Goal: Transaction & Acquisition: Subscribe to service/newsletter

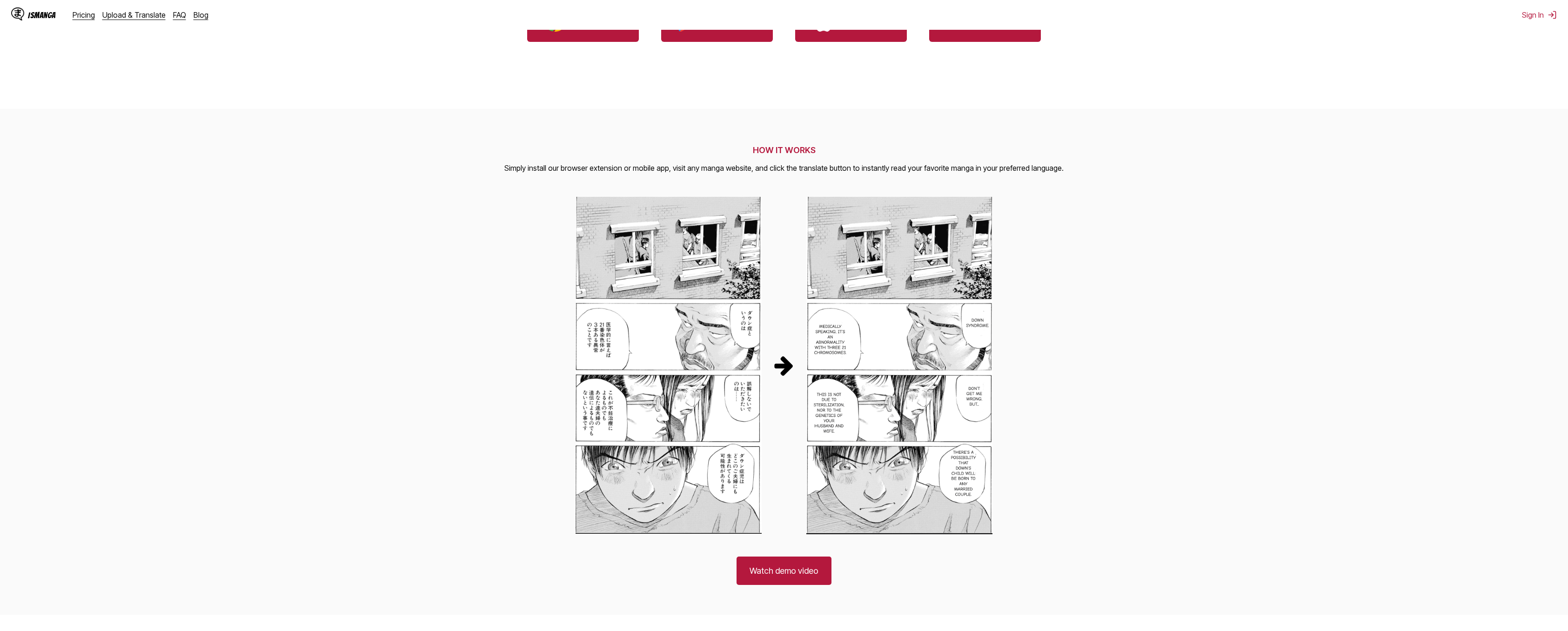
scroll to position [139, 0]
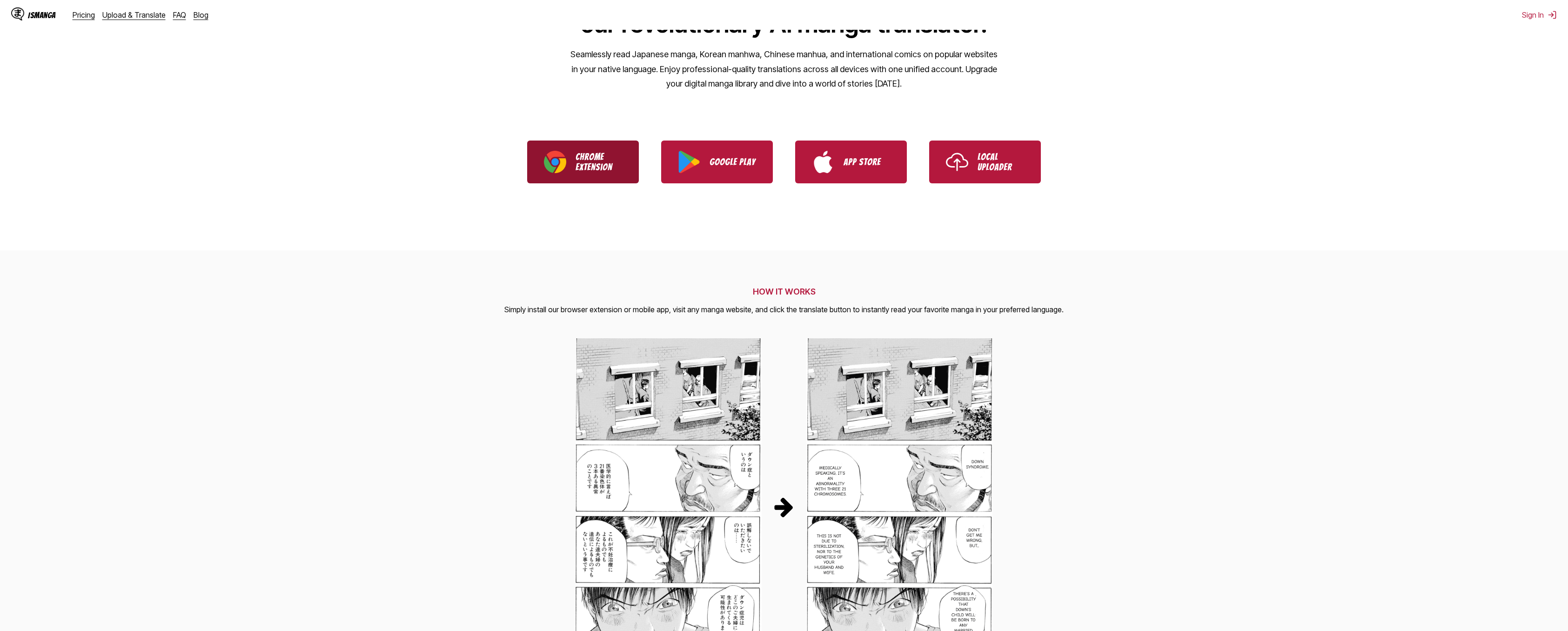
click at [558, 156] on img "Download IsManga Chrome Extension" at bounding box center [555, 162] width 23 height 23
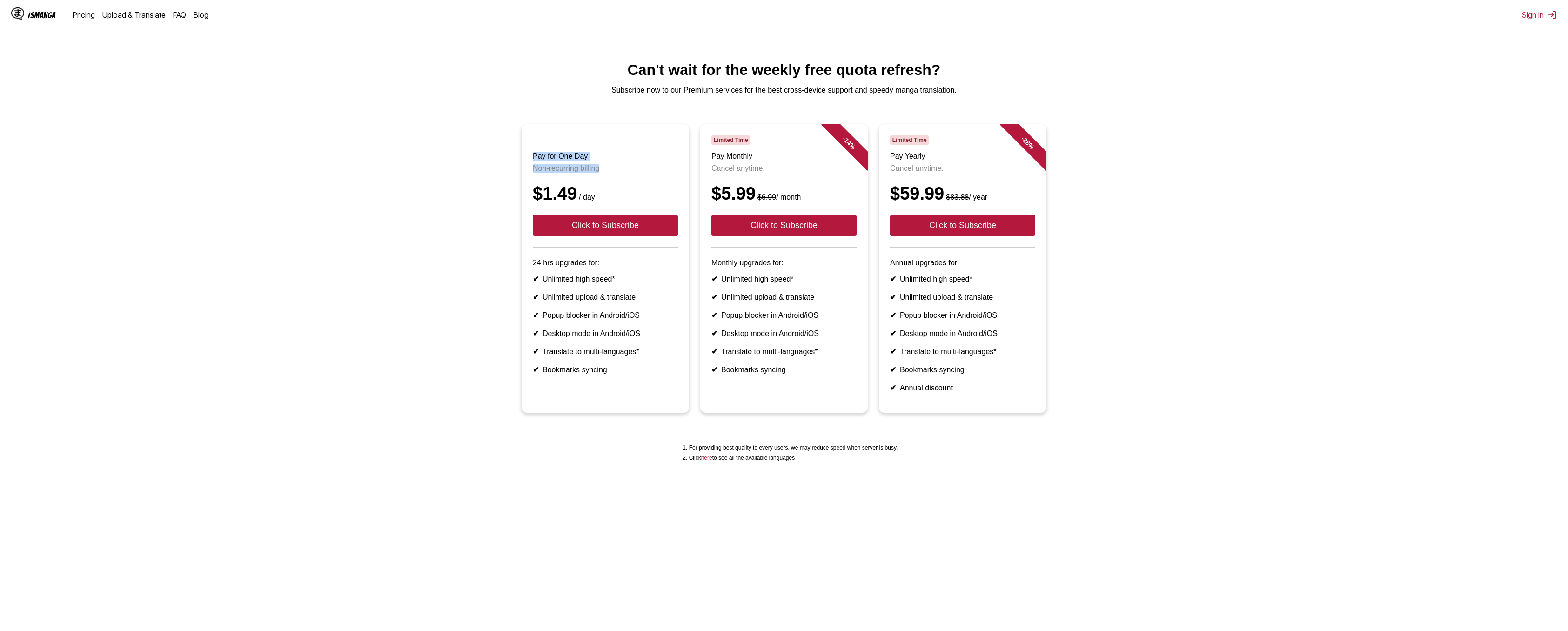
drag, startPoint x: 528, startPoint y: 157, endPoint x: 628, endPoint y: 176, distance: 101.8
click at [615, 171] on article "Pay for One Day Non-recurring billing $1.49 / day Click to Subscribe 24 hrs upg…" at bounding box center [605, 268] width 167 height 288
click at [690, 189] on li "Pay for One Day Non-recurring billing $1.49 / day Click to Subscribe 24 hrs upg…" at bounding box center [606, 268] width 179 height 288
drag, startPoint x: 707, startPoint y: 167, endPoint x: 766, endPoint y: 181, distance: 60.6
click at [766, 181] on article "- 14 % Limited Time Pay Monthly Cancel anytime. $5.99 $6.99 / month Click to Su…" at bounding box center [783, 268] width 167 height 288
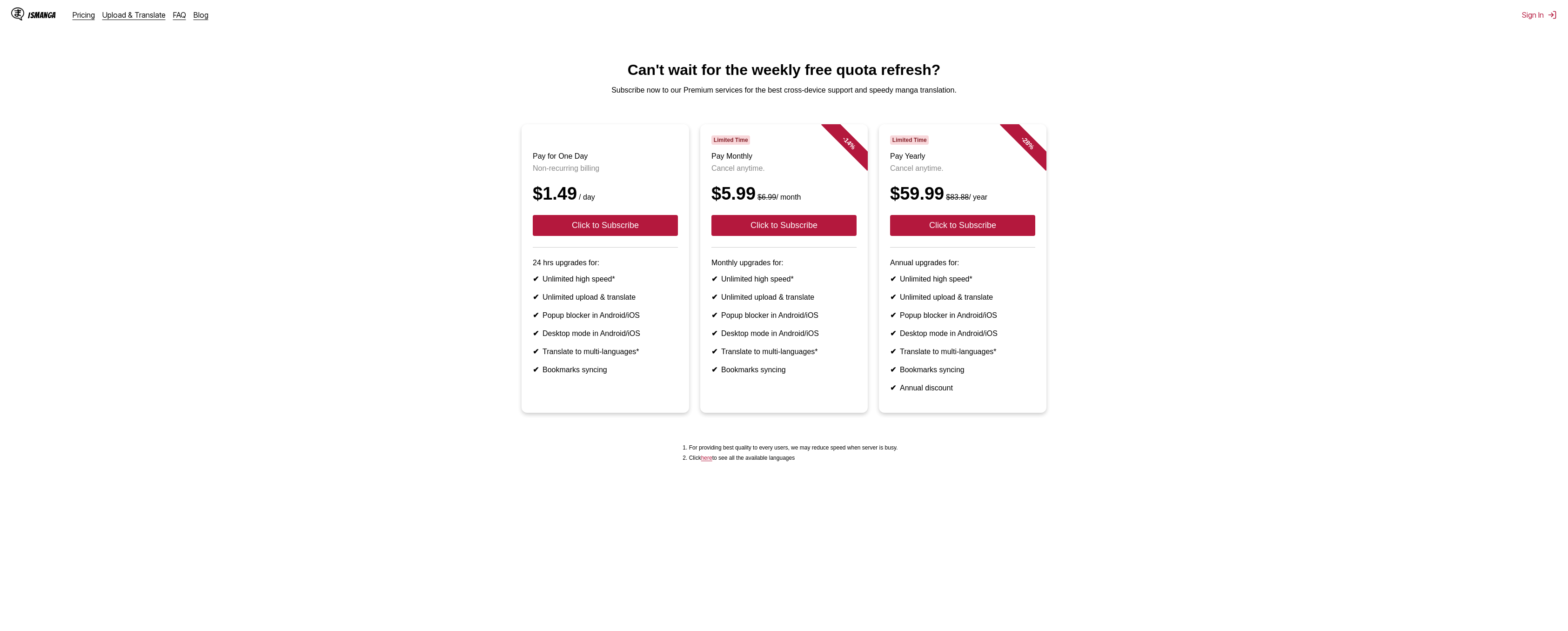
drag, startPoint x: 766, startPoint y: 181, endPoint x: 779, endPoint y: 192, distance: 17.0
click at [779, 192] on div "$5.99 $6.99 / month" at bounding box center [784, 193] width 145 height 20
drag, startPoint x: 747, startPoint y: 207, endPoint x: 725, endPoint y: 208, distance: 22.0
click at [725, 204] on div "$5.99 $6.99 / month" at bounding box center [784, 193] width 145 height 20
drag, startPoint x: 725, startPoint y: 208, endPoint x: 761, endPoint y: 206, distance: 36.1
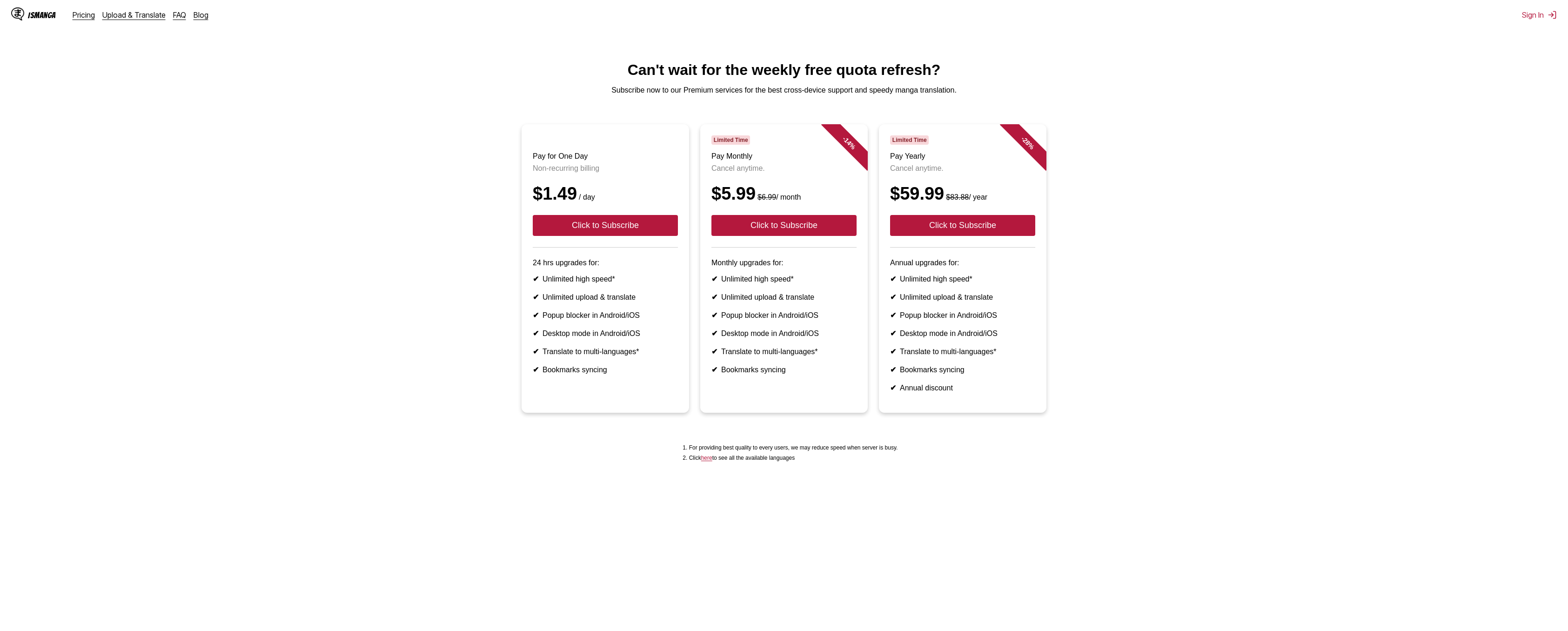
click at [761, 201] on s "$6.99" at bounding box center [766, 197] width 19 height 8
click at [1190, 184] on ul "Pay for One Day Non-recurring billing $1.49 / day Click to Subscribe 24 hrs upg…" at bounding box center [784, 274] width 1553 height 299
